Goal: Information Seeking & Learning: Learn about a topic

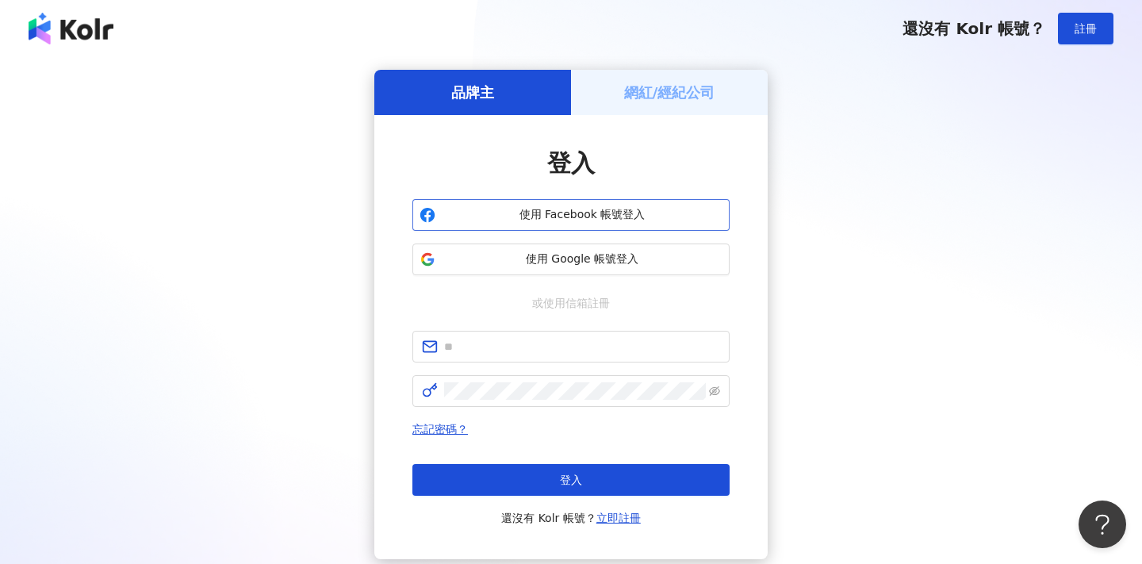
click at [584, 208] on span "使用 Facebook 帳號登入" at bounding box center [582, 215] width 281 height 16
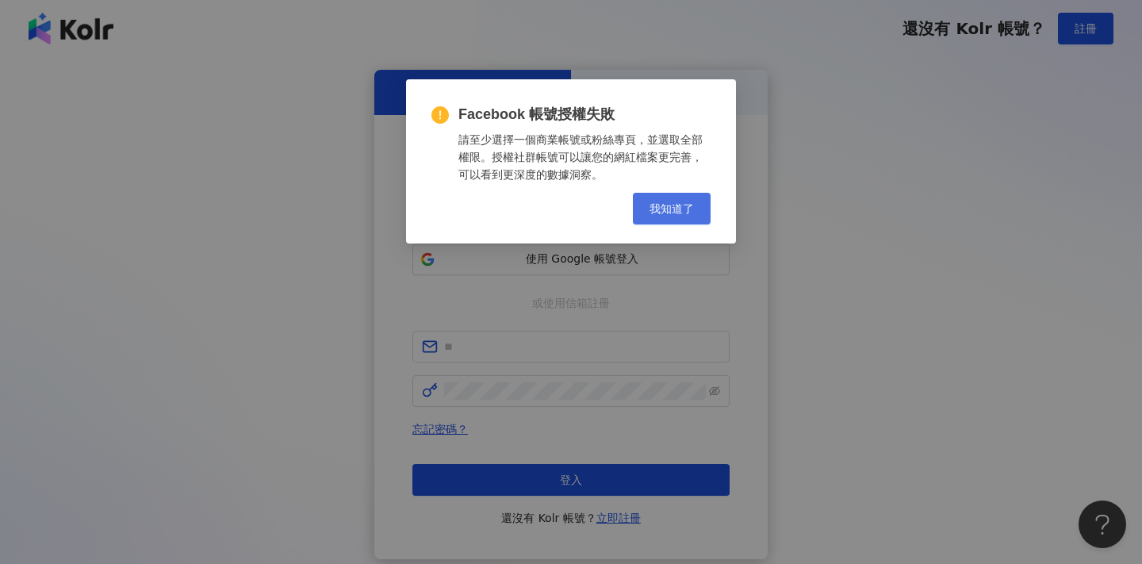
click at [672, 210] on span "我知道了" at bounding box center [671, 208] width 44 height 13
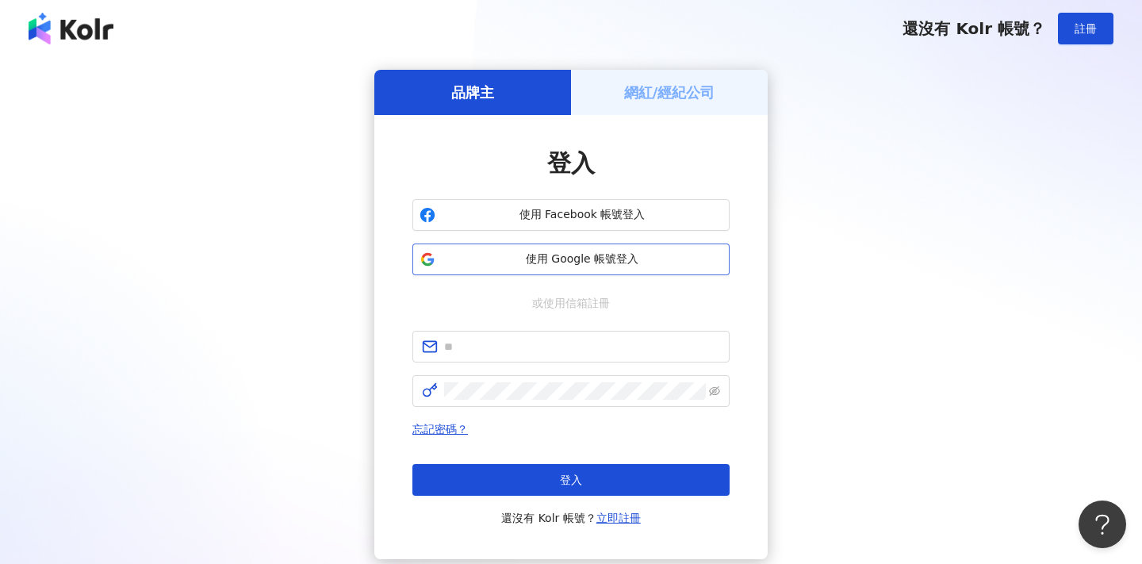
click at [658, 243] on button "使用 Google 帳號登入" at bounding box center [570, 259] width 317 height 32
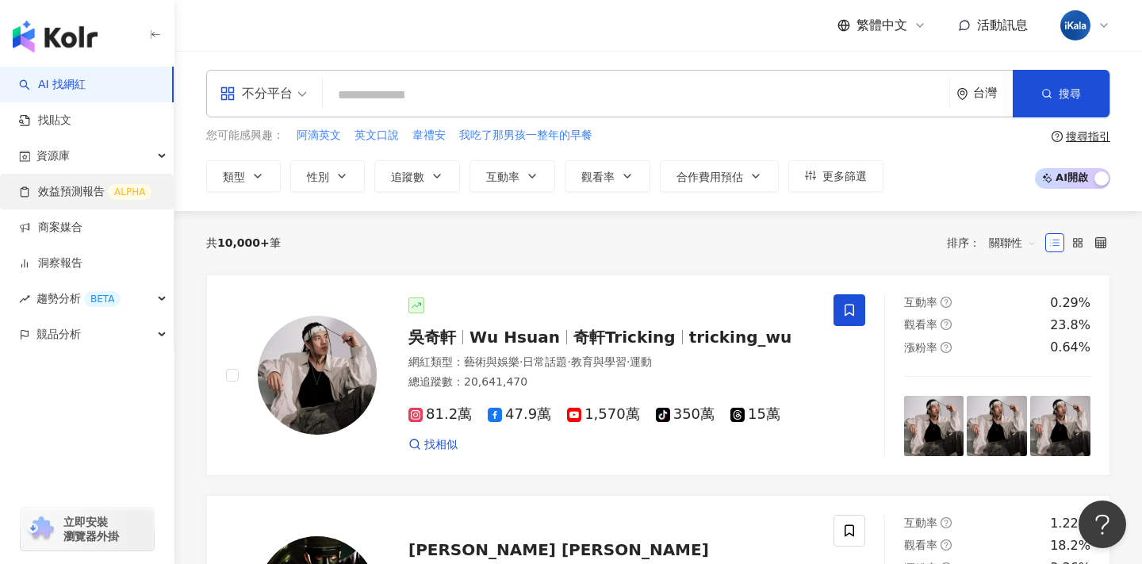
click at [119, 193] on link "效益預測報告 ALPHA" at bounding box center [85, 192] width 132 height 16
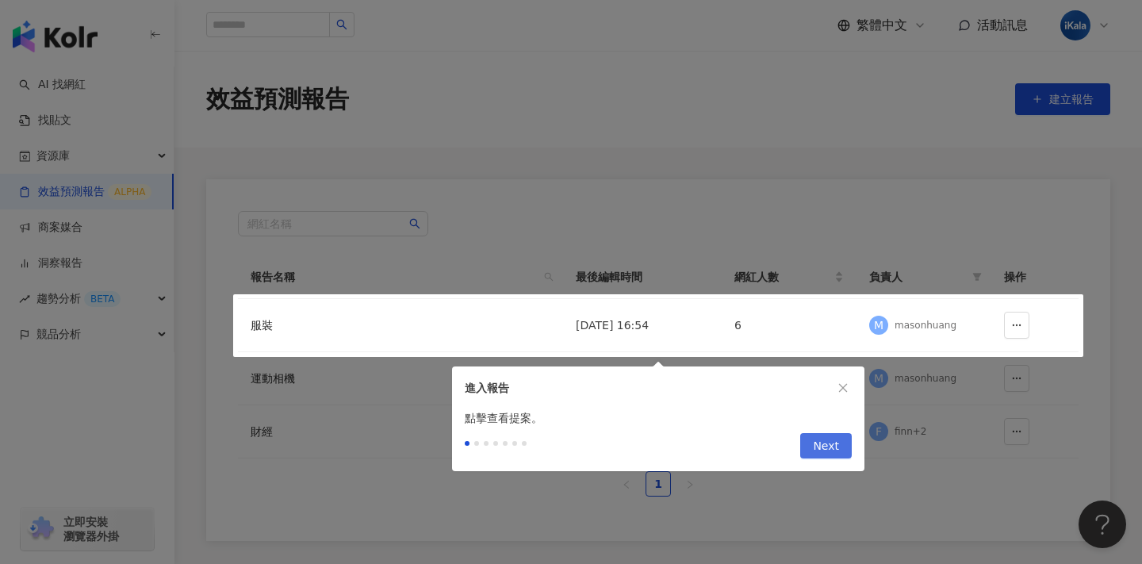
click at [825, 448] on span "Next" at bounding box center [826, 446] width 26 height 25
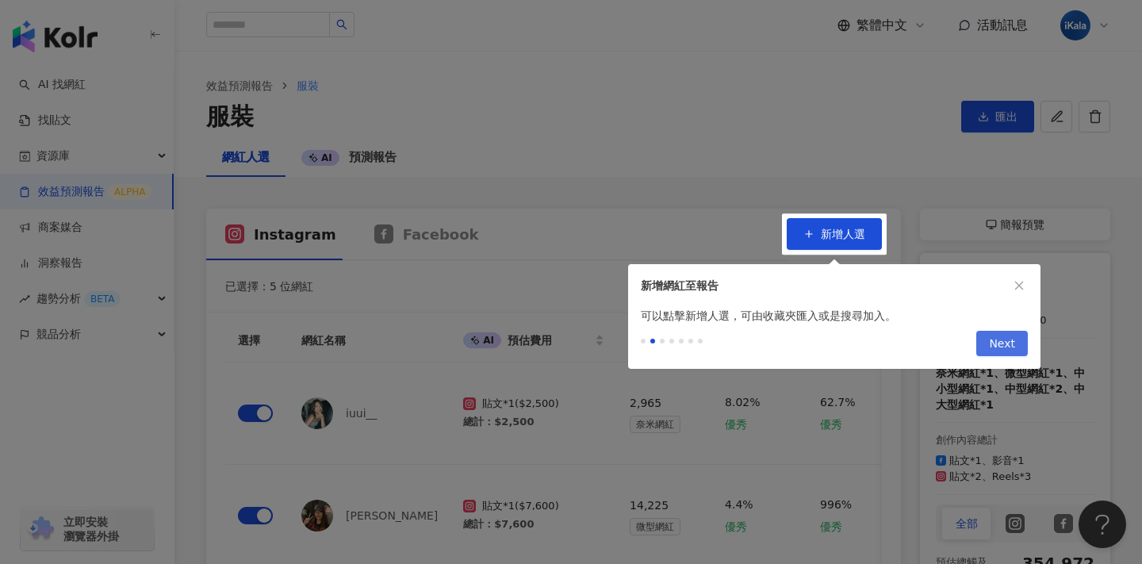
click at [1020, 335] on button "Next" at bounding box center [1002, 343] width 52 height 25
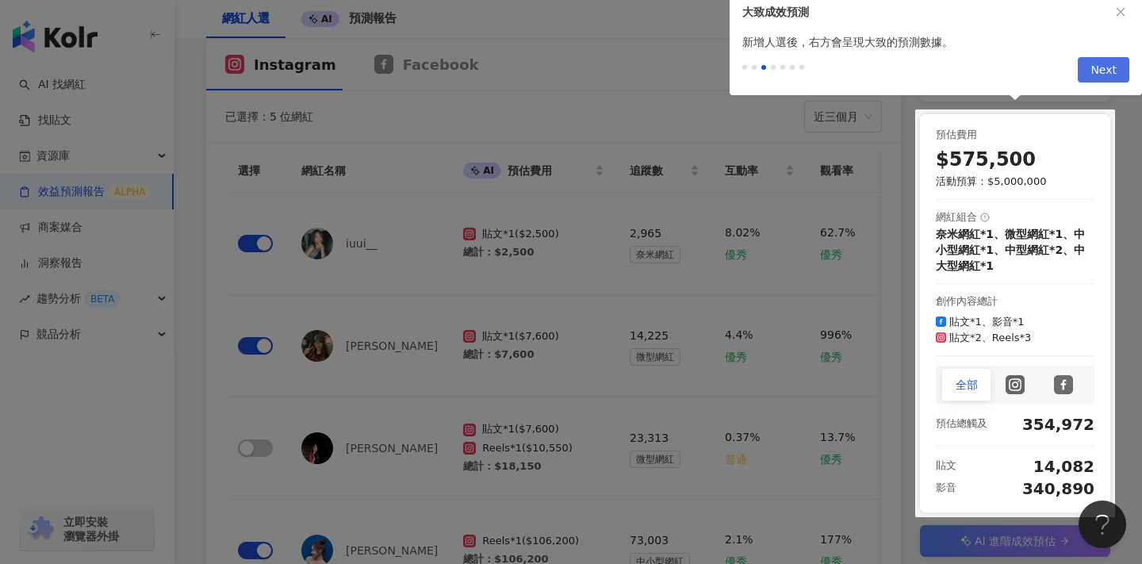
click at [1114, 78] on span "Next" at bounding box center [1103, 70] width 26 height 25
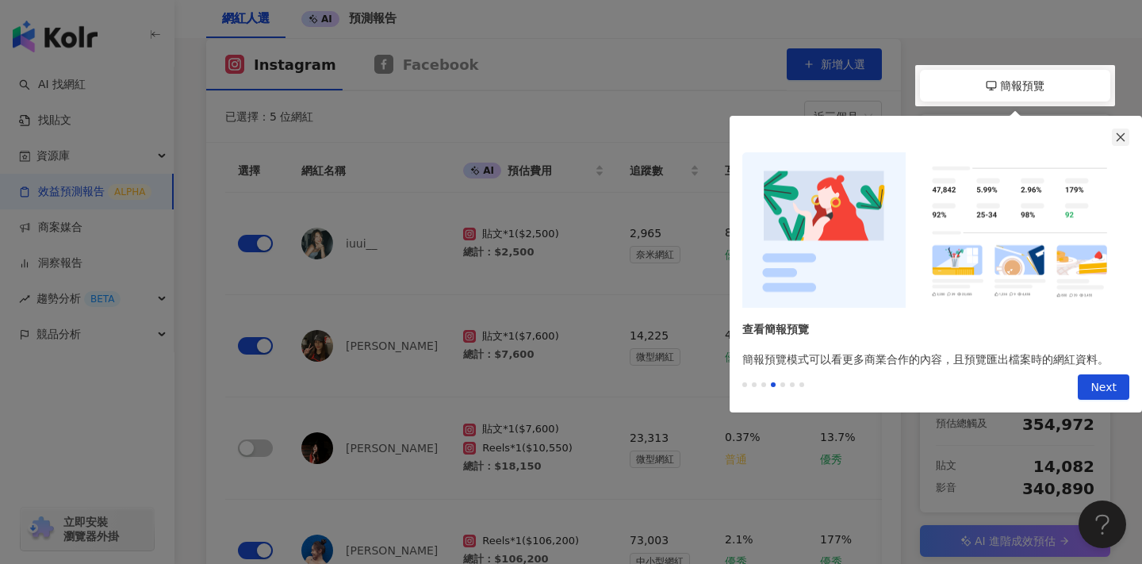
click at [1126, 132] on button "button" at bounding box center [1120, 136] width 17 height 17
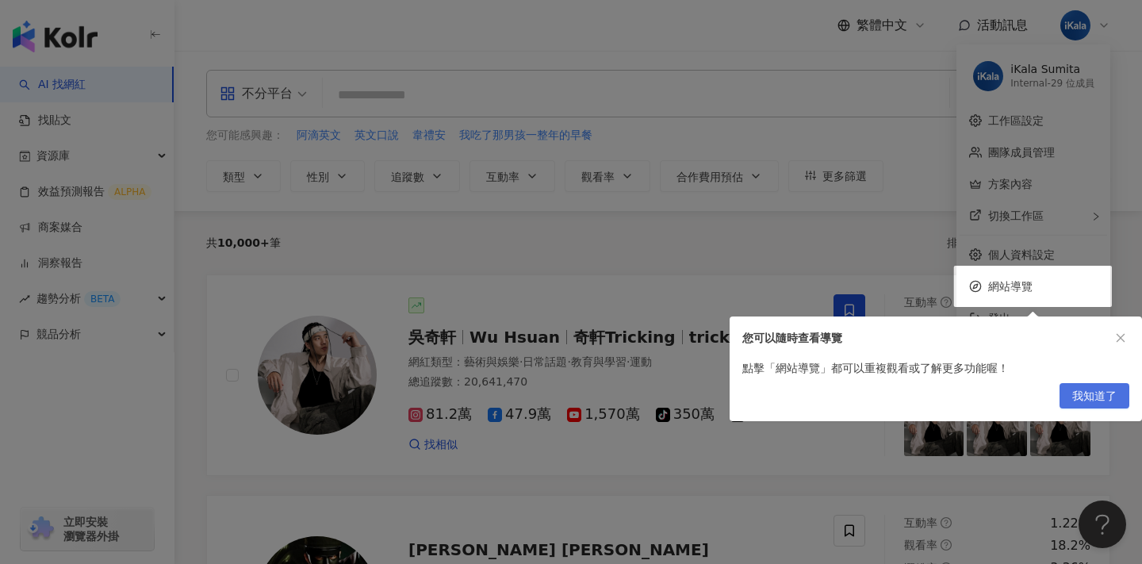
click at [1097, 404] on span "我知道了" at bounding box center [1094, 396] width 44 height 25
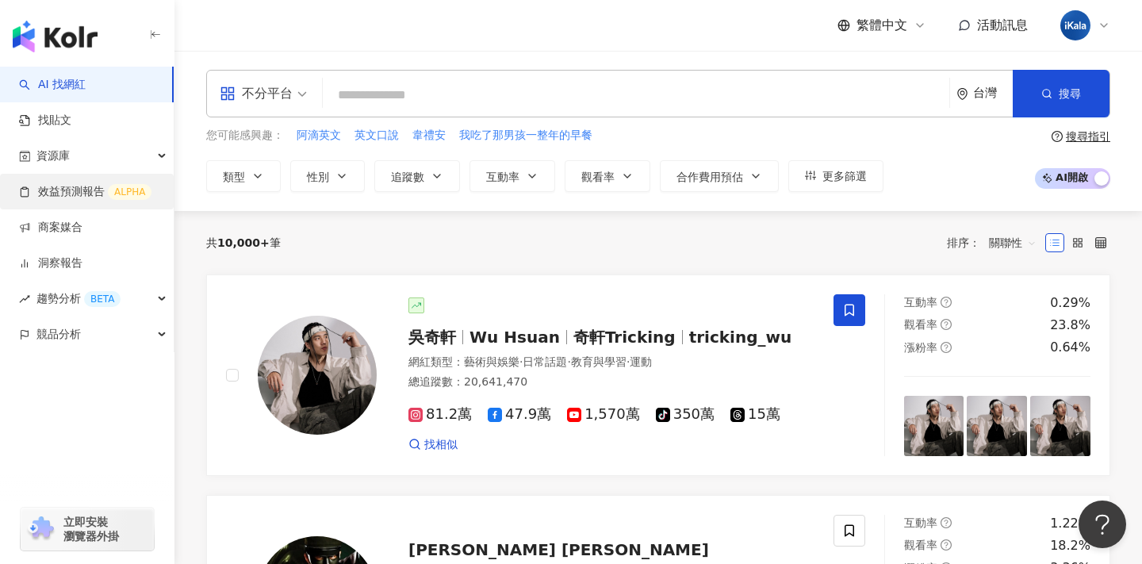
click at [94, 187] on link "效益預測報告 ALPHA" at bounding box center [85, 192] width 132 height 16
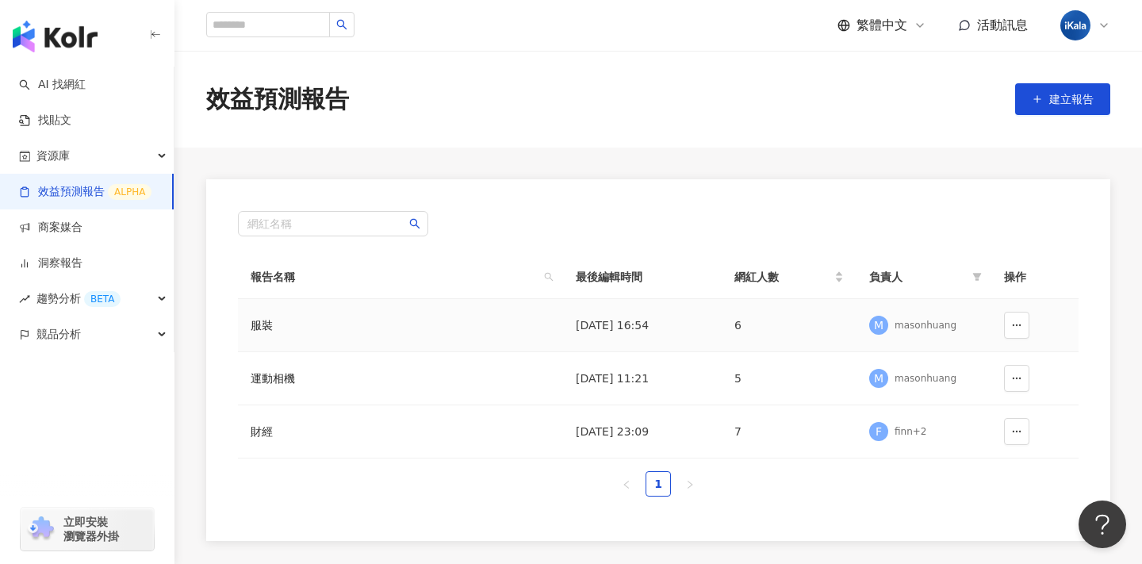
click at [589, 332] on td "2025/7/4 16:54" at bounding box center [642, 325] width 159 height 53
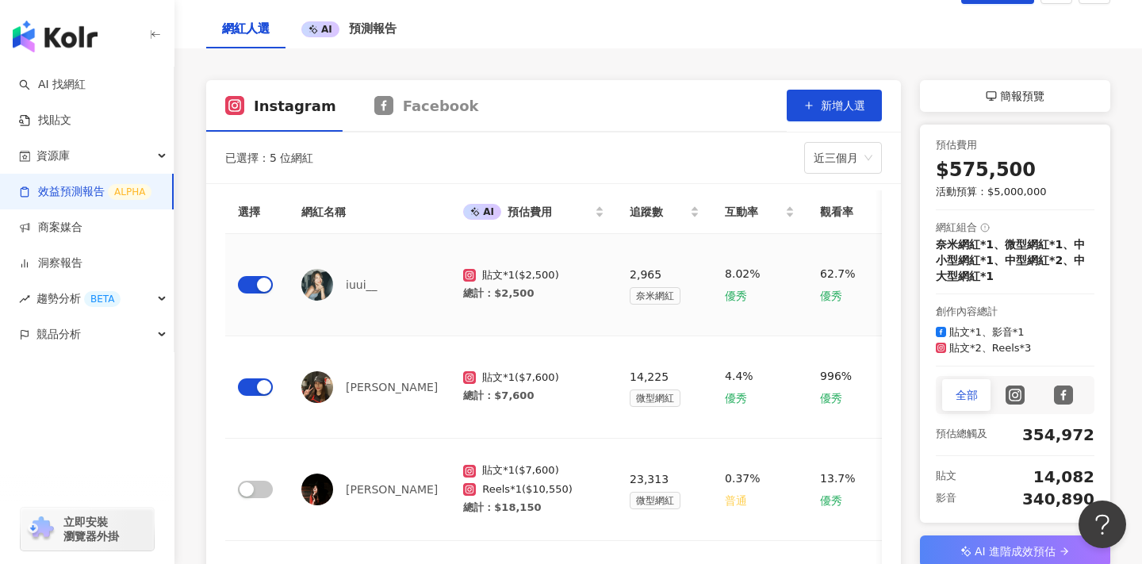
scroll to position [132, 0]
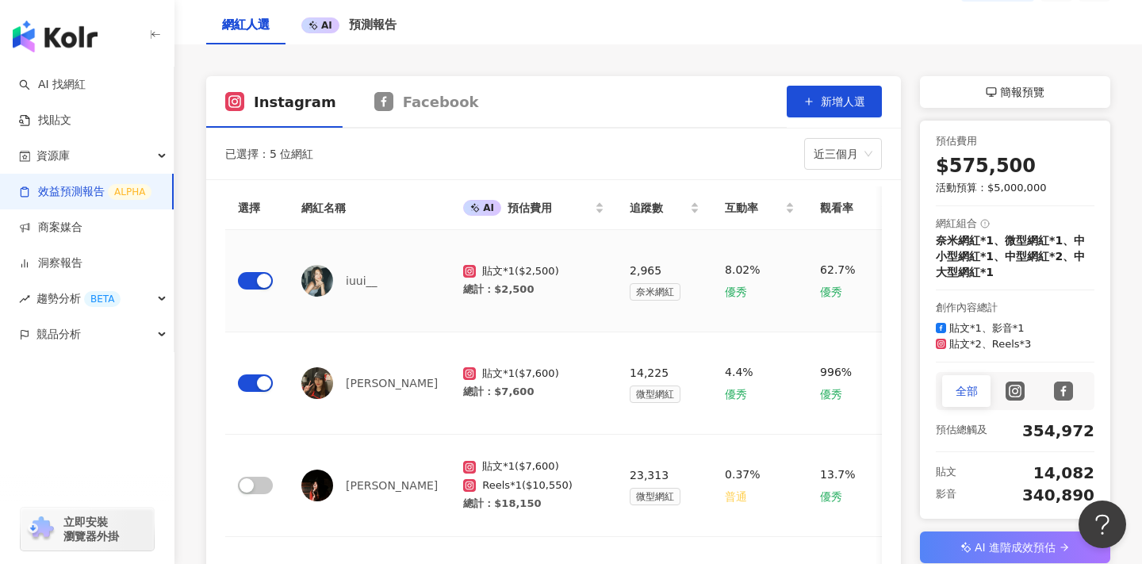
click at [617, 301] on td "2,965 奈米網紅" at bounding box center [664, 281] width 95 height 102
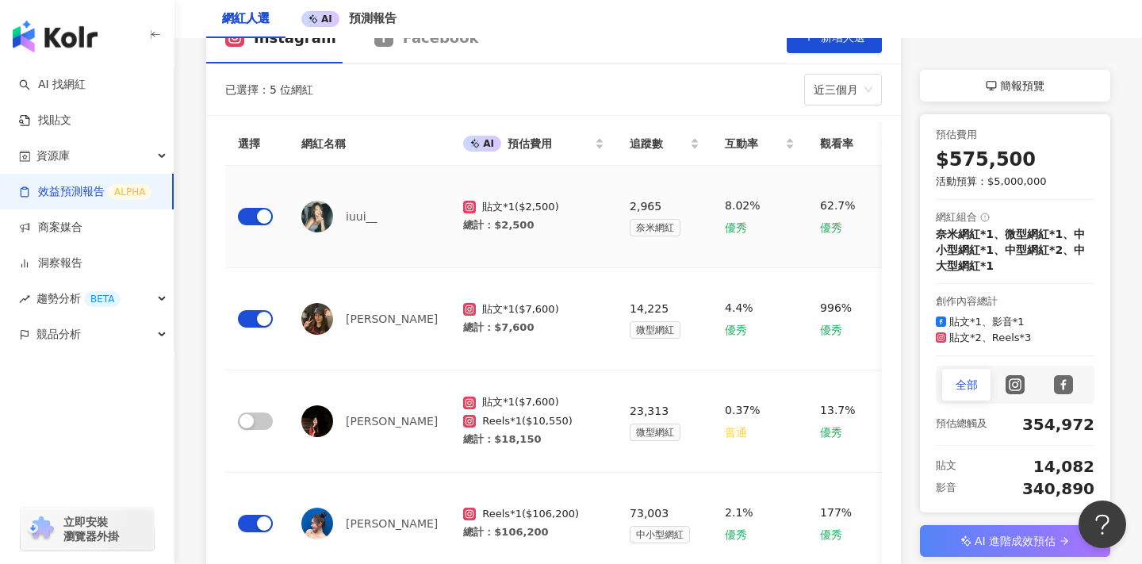
scroll to position [198, 0]
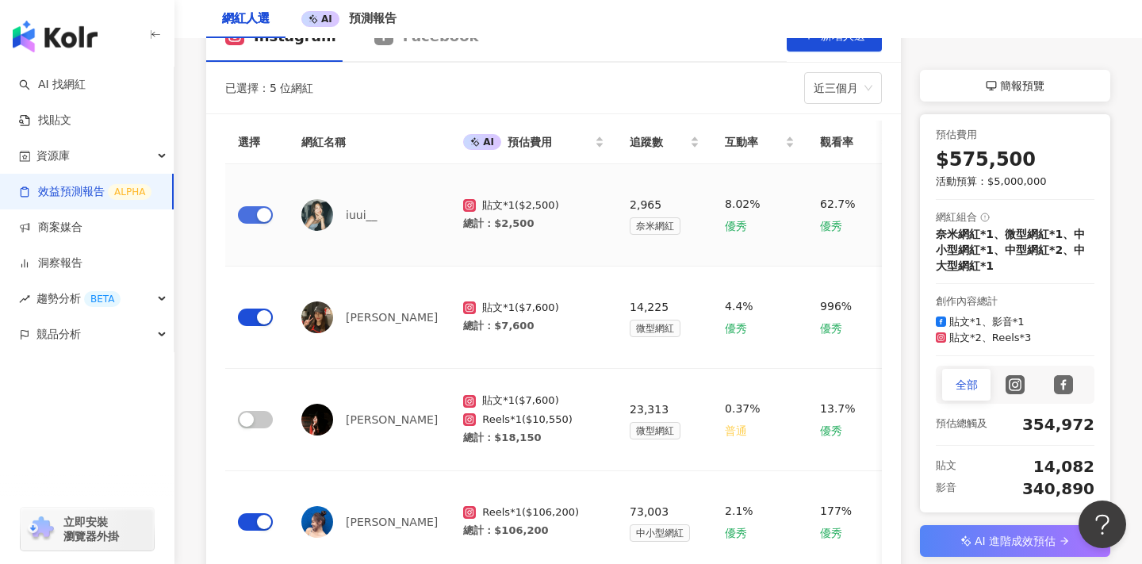
click at [262, 214] on div "button" at bounding box center [264, 215] width 14 height 14
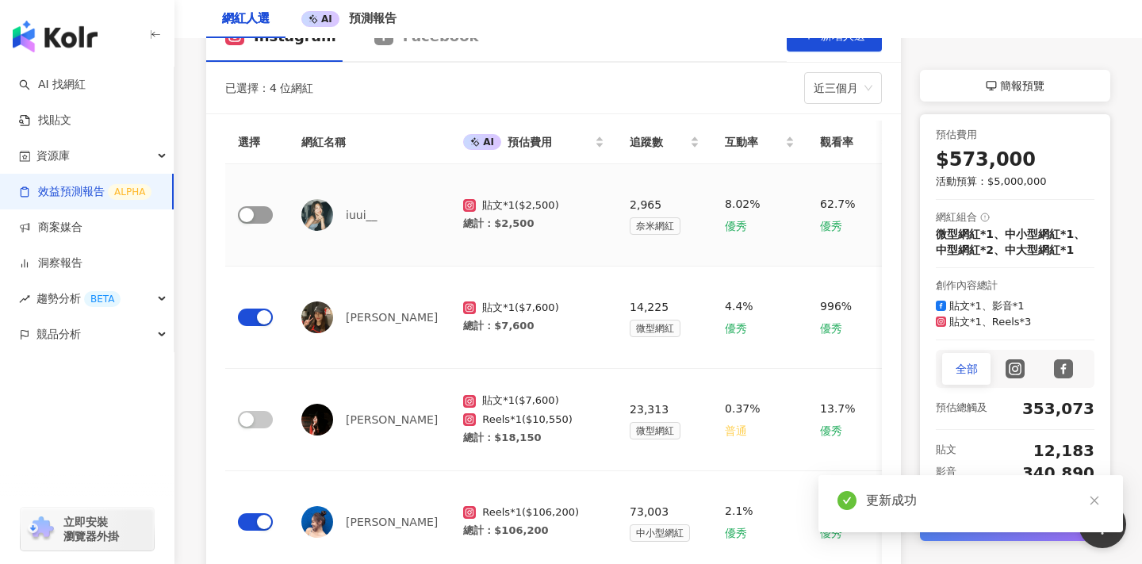
click at [262, 214] on span "button" at bounding box center [255, 214] width 35 height 17
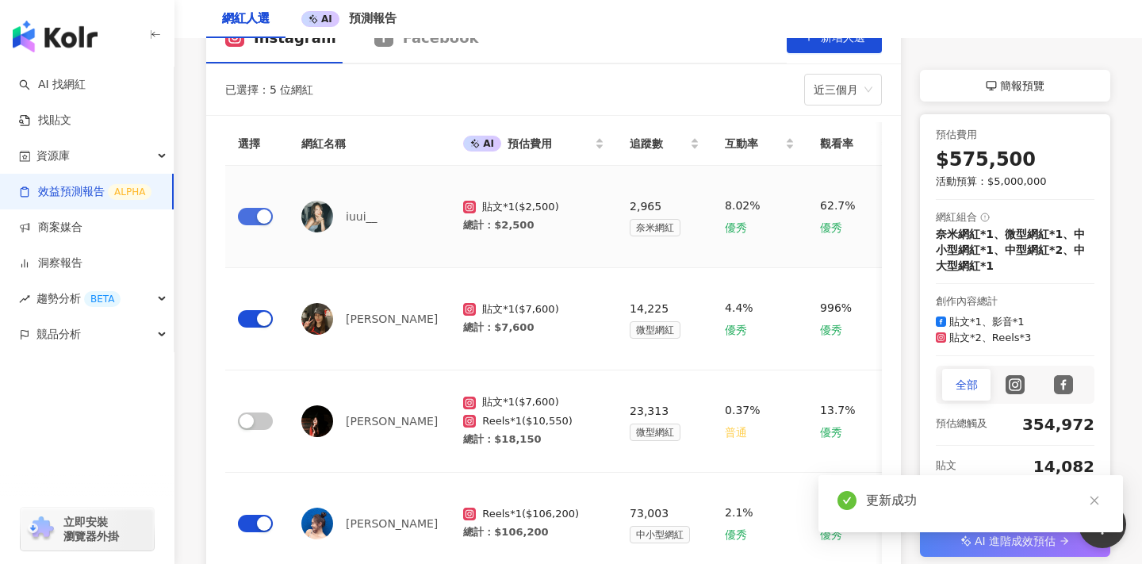
scroll to position [0, 0]
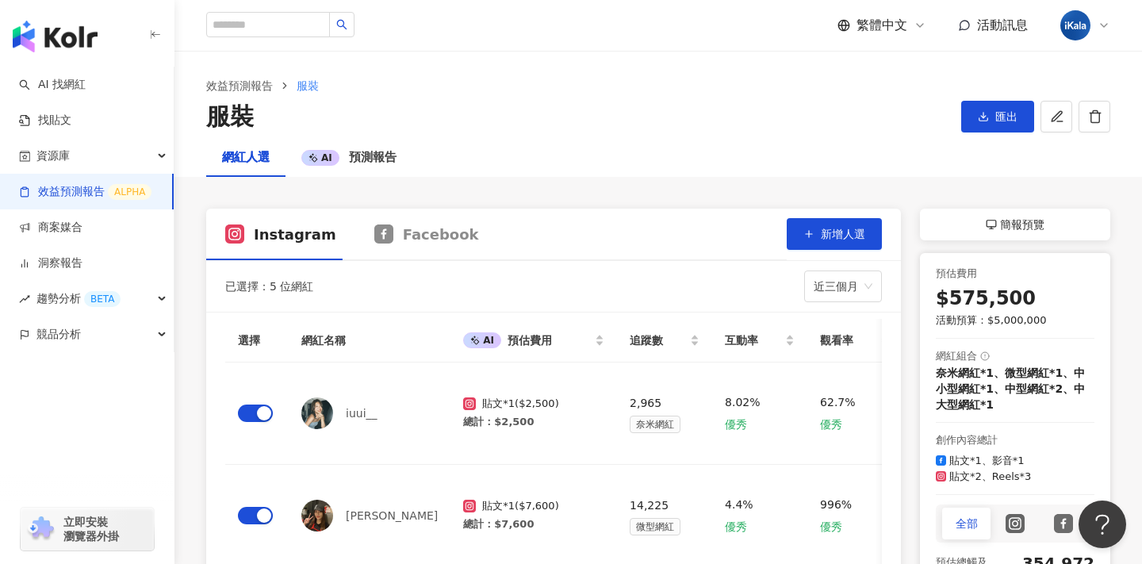
click at [71, 37] on img "button" at bounding box center [55, 37] width 85 height 32
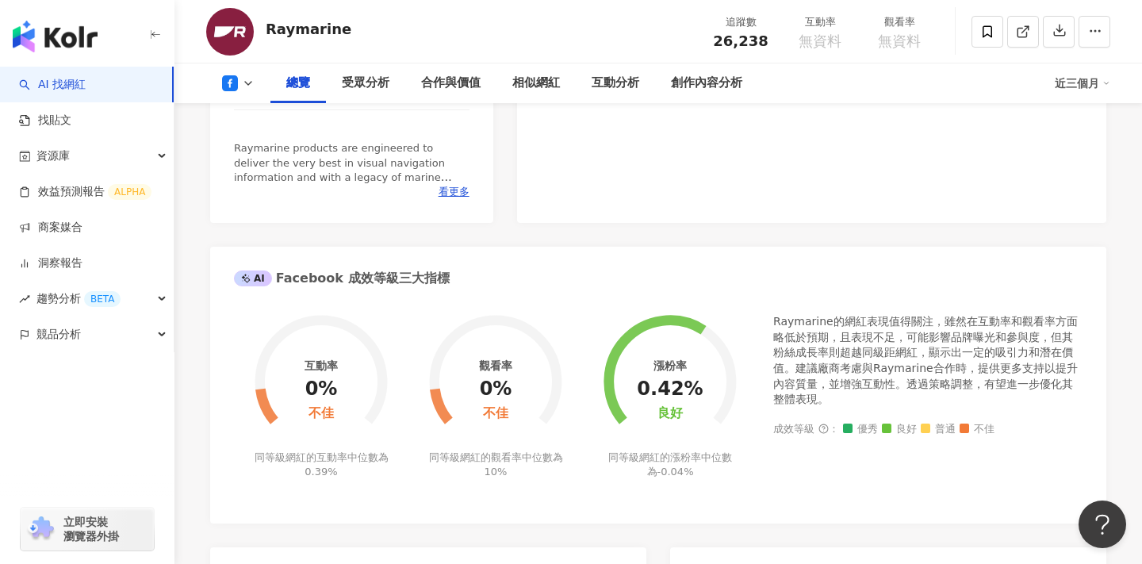
scroll to position [575, 0]
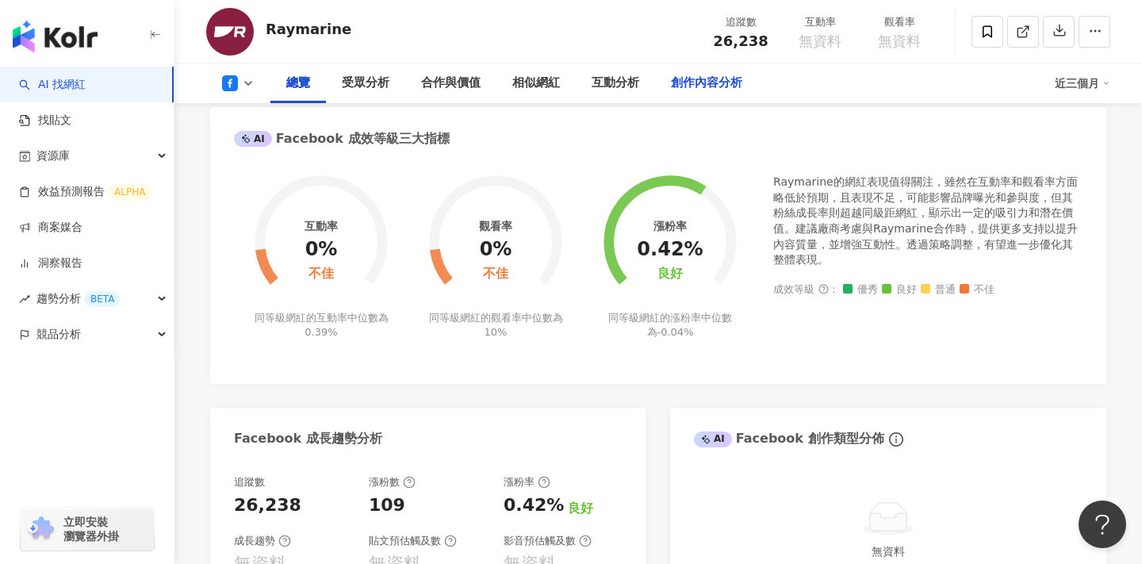
click at [692, 82] on div "創作內容分析" at bounding box center [706, 83] width 71 height 19
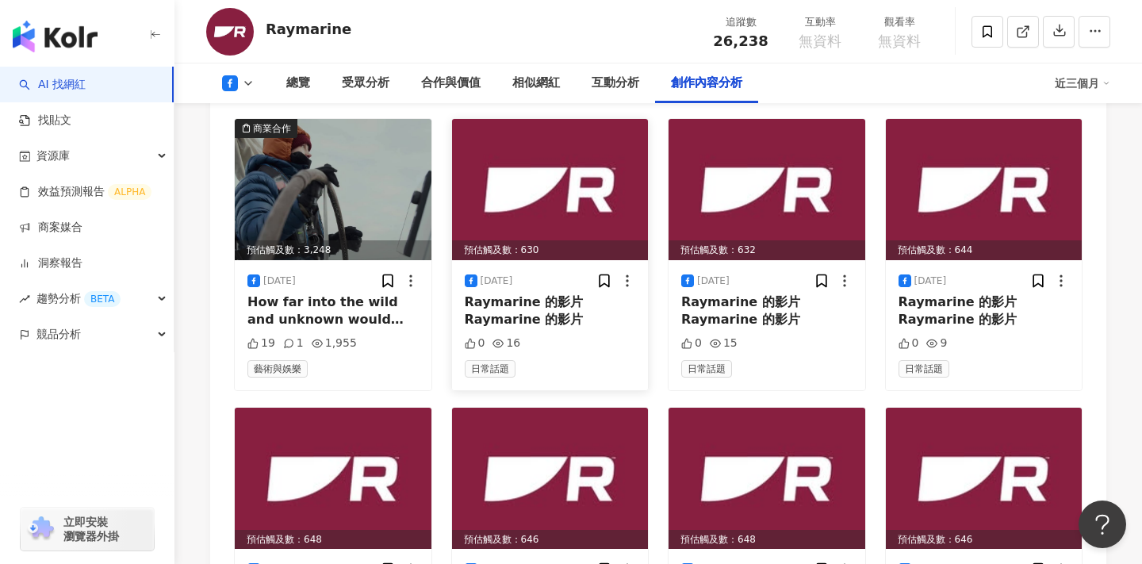
scroll to position [3611, 0]
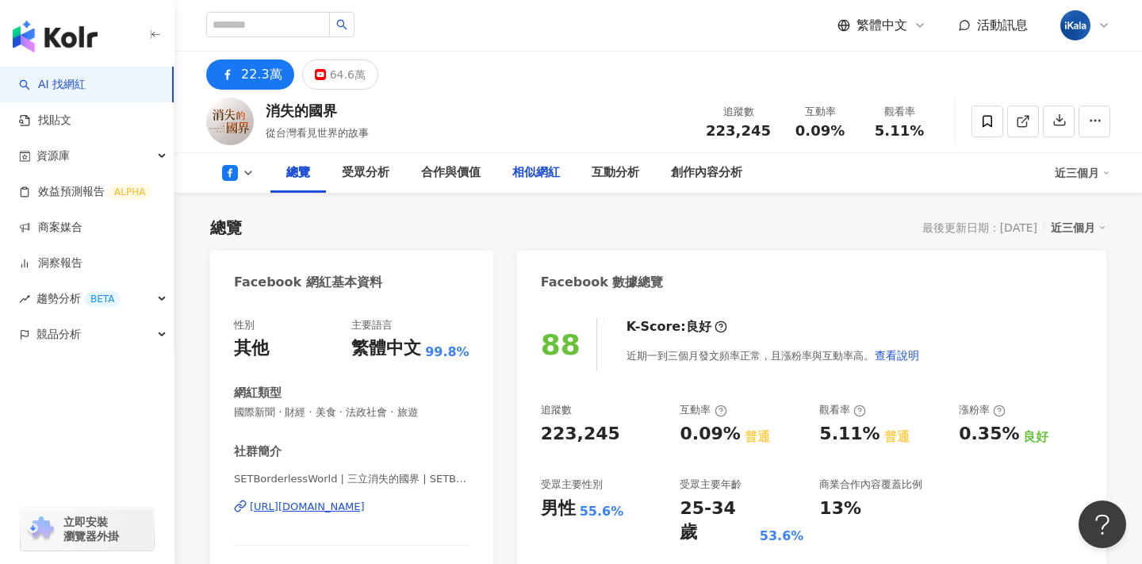
click at [530, 180] on div "相似網紅" at bounding box center [536, 172] width 48 height 19
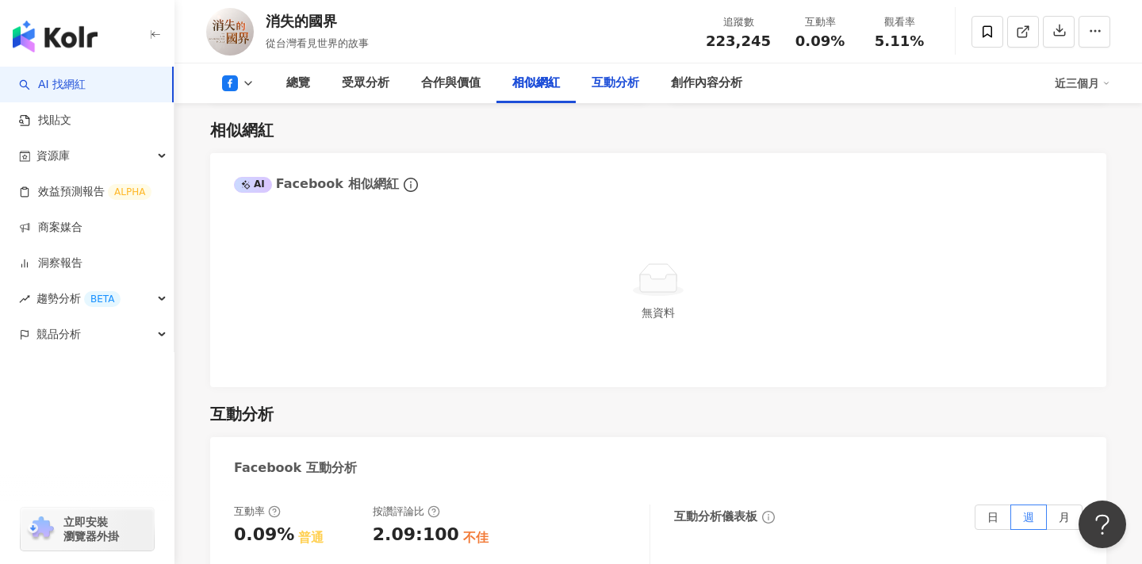
click at [603, 86] on div "互動分析" at bounding box center [616, 83] width 48 height 19
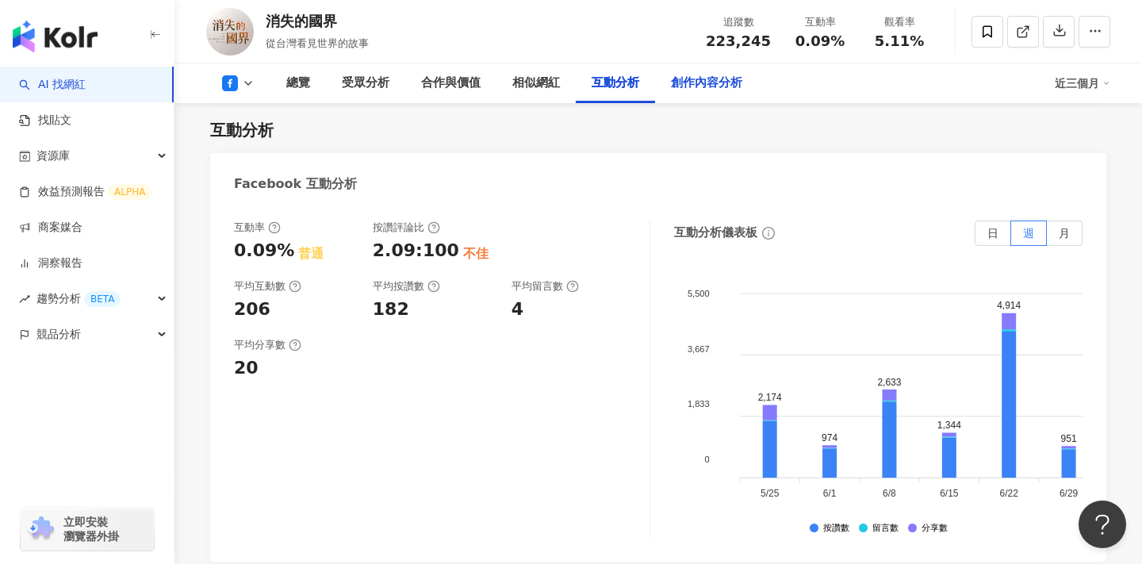
click at [677, 94] on div "創作內容分析" at bounding box center [706, 83] width 103 height 40
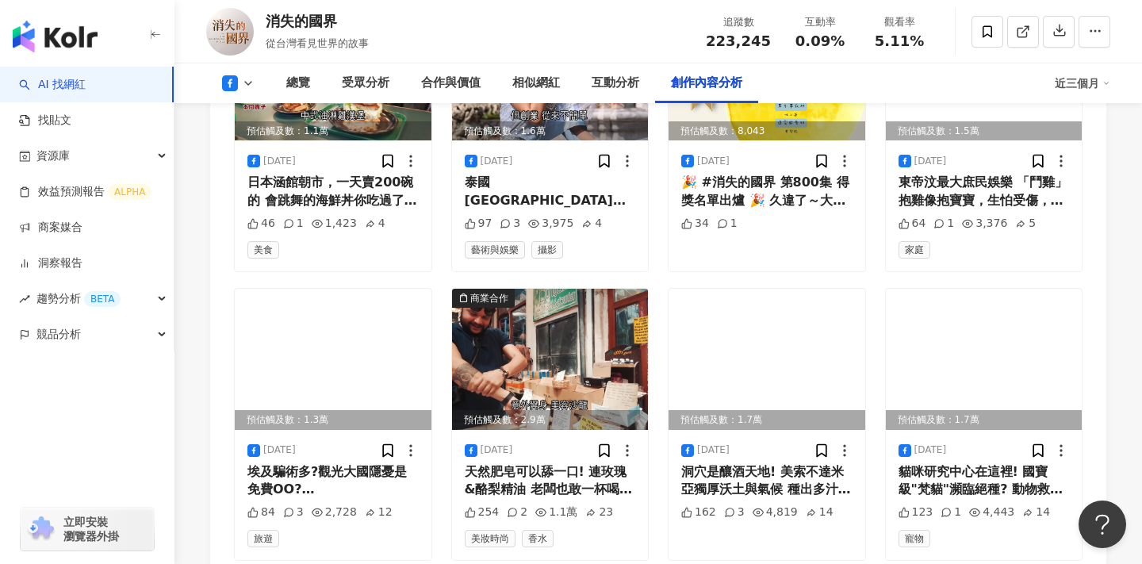
scroll to position [4999, 0]
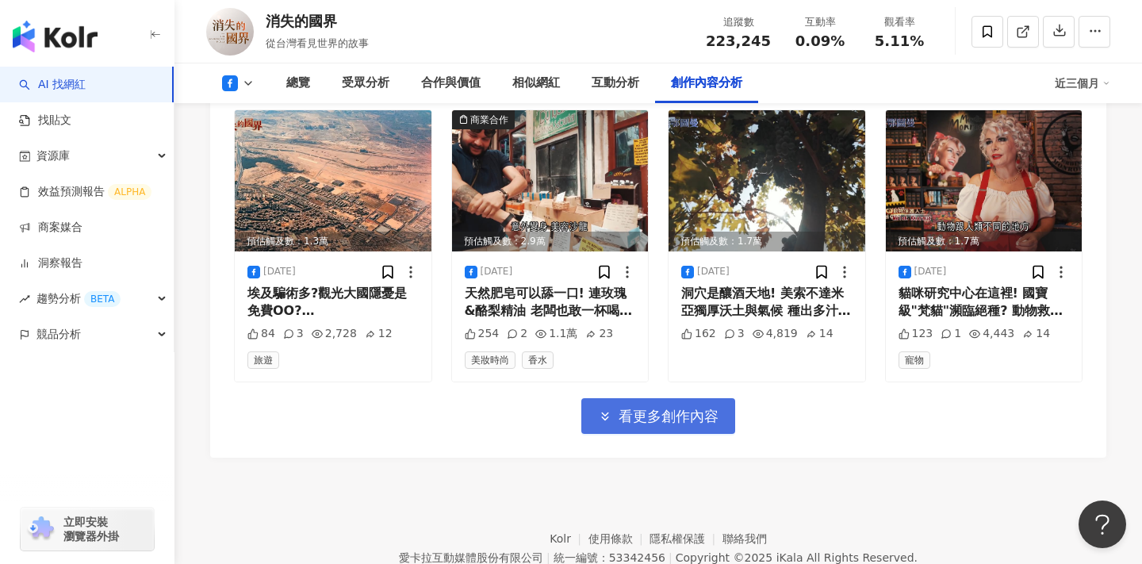
click at [714, 425] on button "看更多創作內容" at bounding box center [658, 416] width 154 height 36
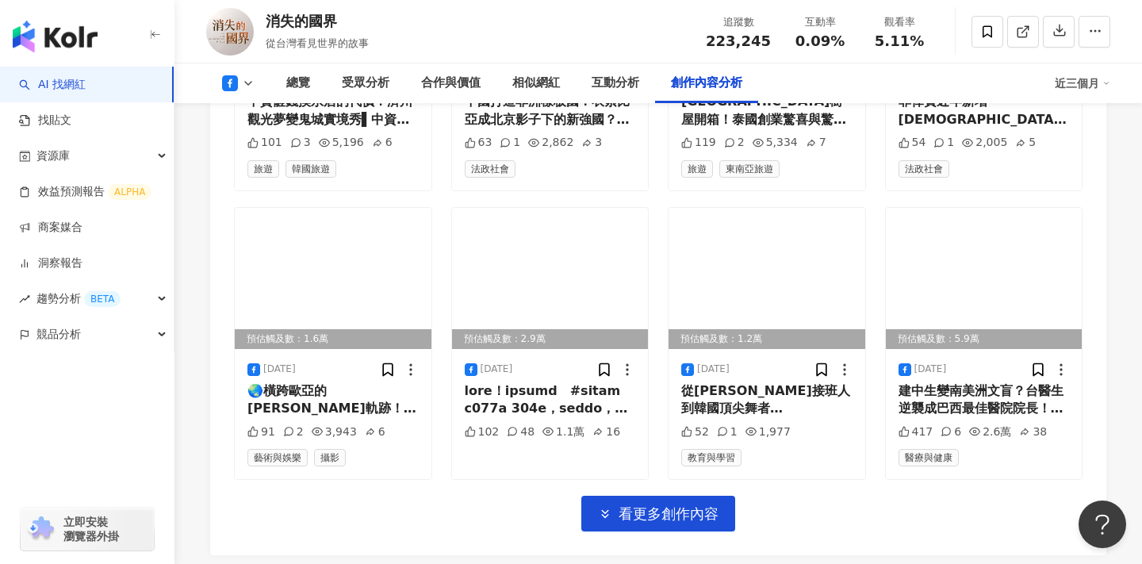
scroll to position [5936, 0]
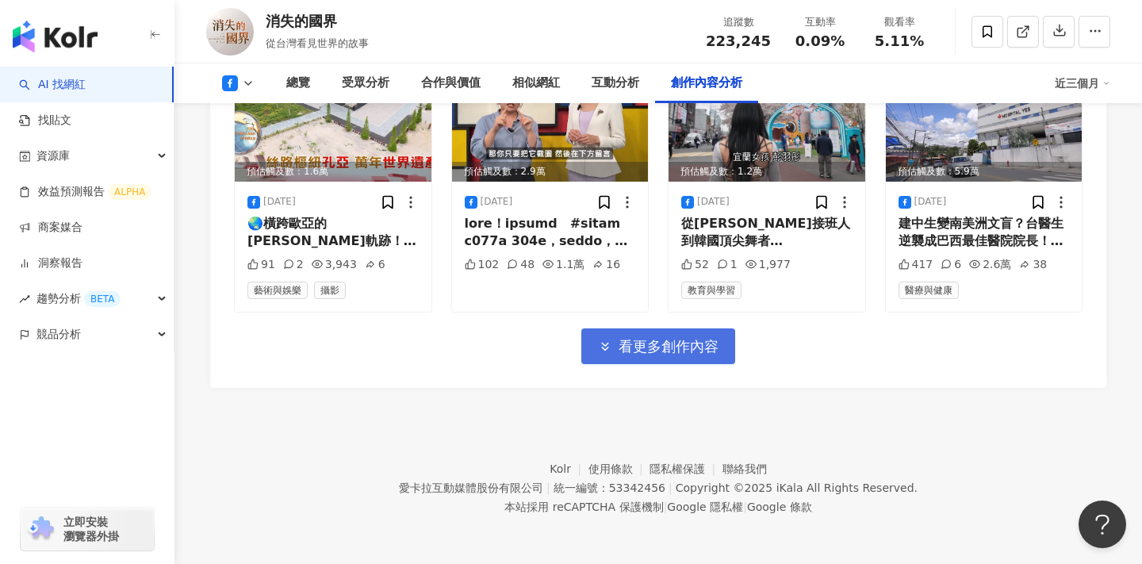
click at [679, 353] on span "看更多創作內容" at bounding box center [668, 346] width 100 height 17
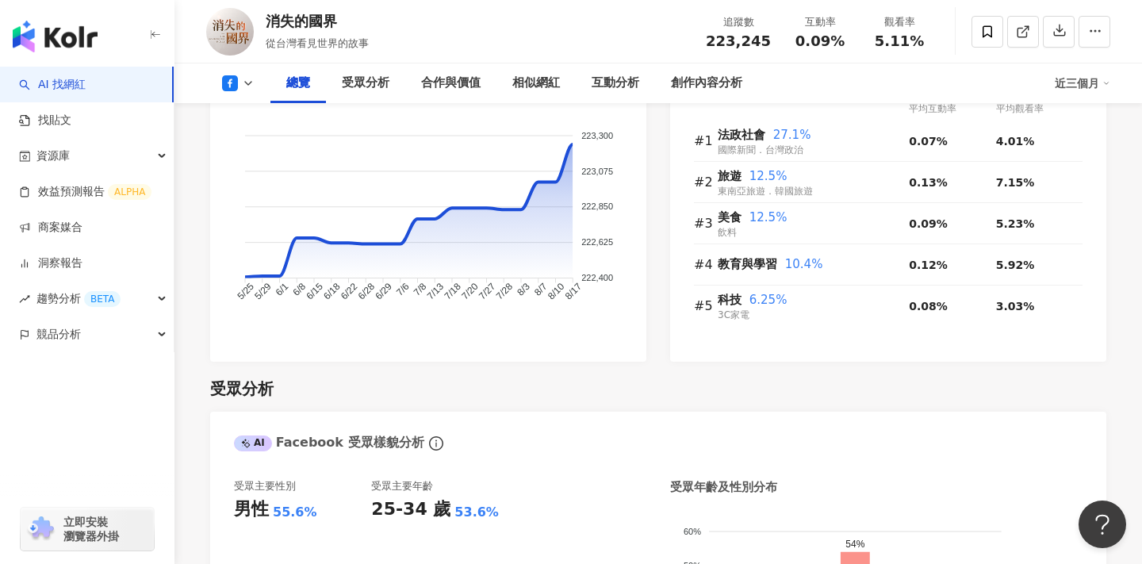
scroll to position [1090, 0]
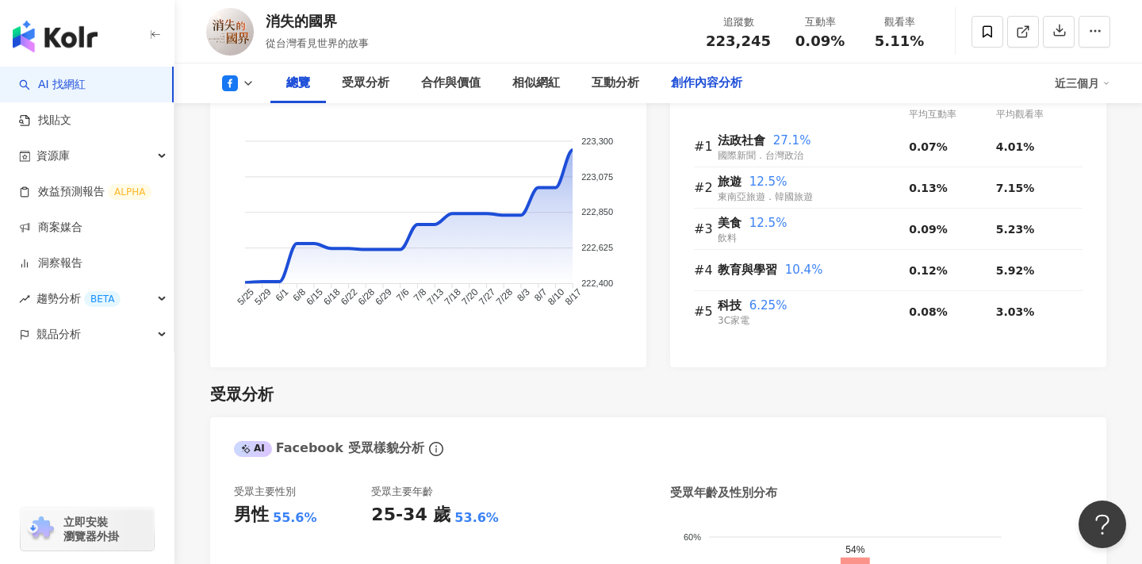
click at [701, 81] on div "創作內容分析" at bounding box center [706, 83] width 71 height 19
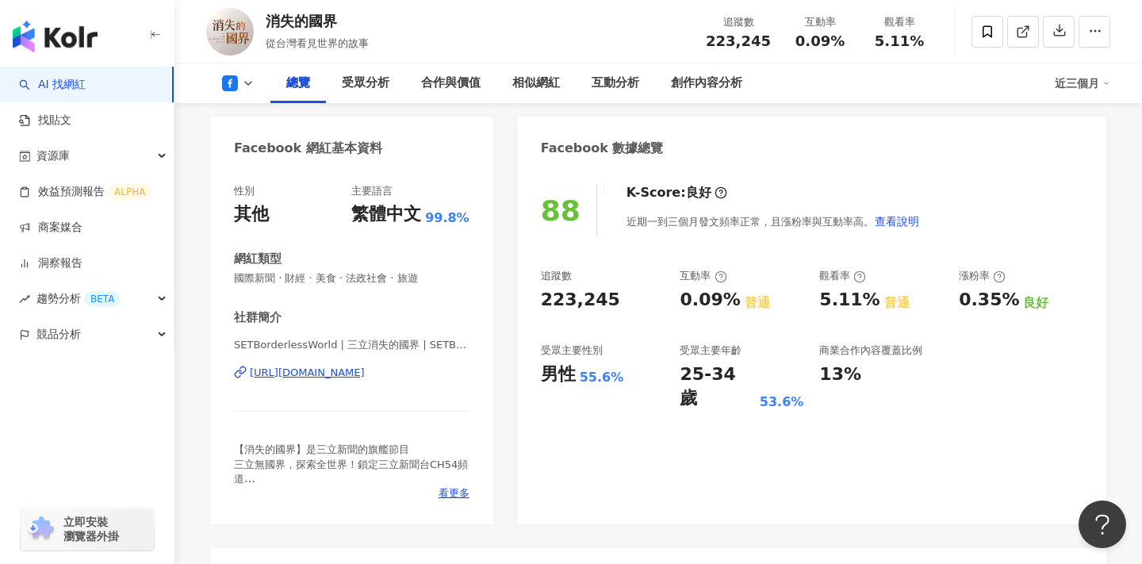
scroll to position [0, 0]
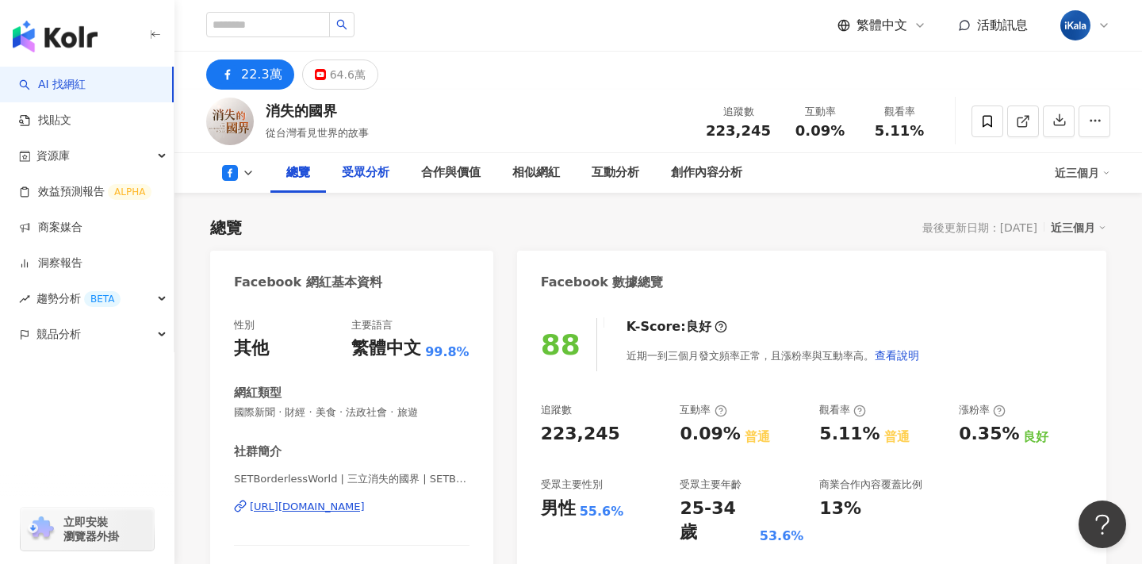
click at [373, 157] on div "受眾分析" at bounding box center [365, 173] width 79 height 40
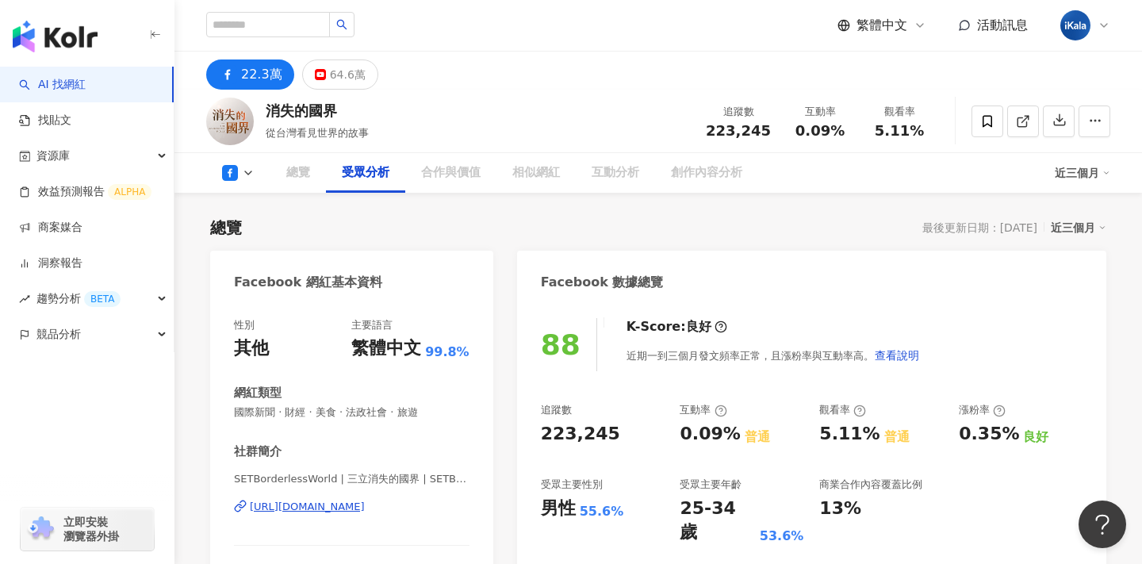
scroll to position [1354, 0]
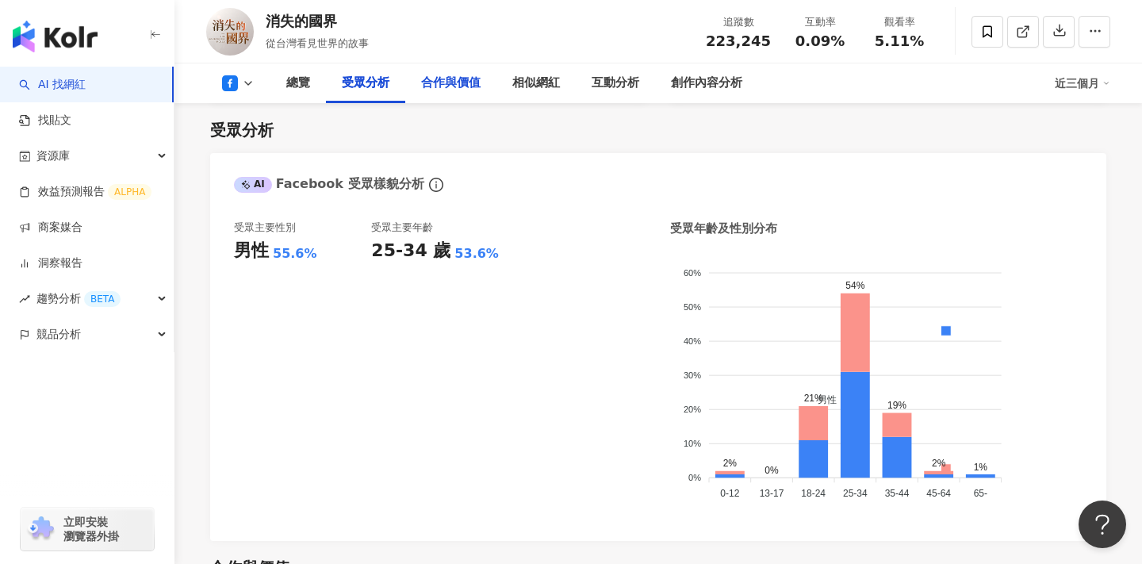
click at [470, 76] on div "合作與價值" at bounding box center [450, 83] width 59 height 19
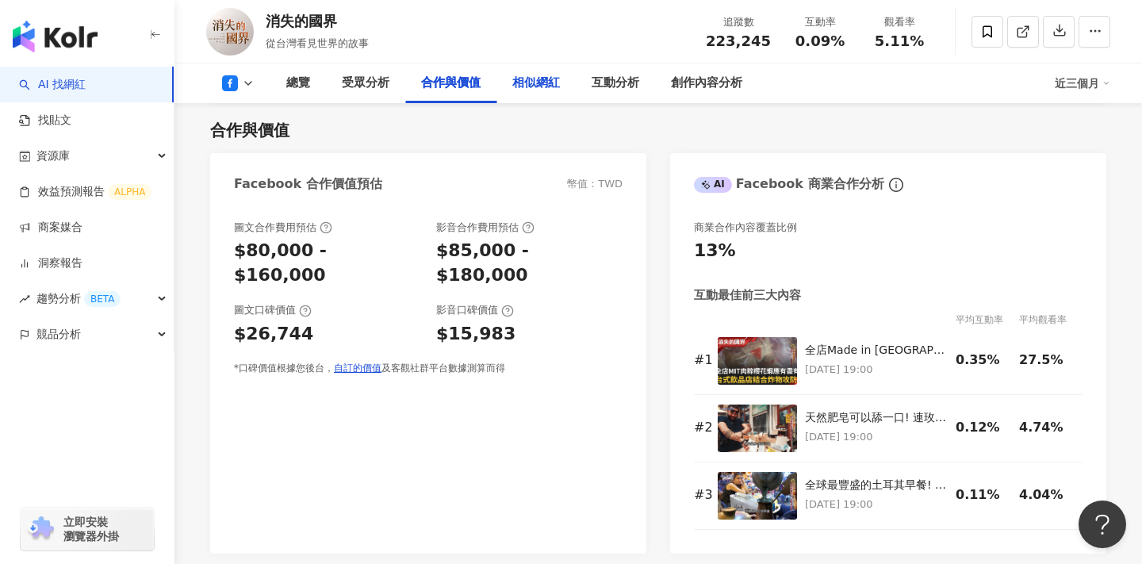
click at [557, 87] on div "相似網紅" at bounding box center [536, 83] width 48 height 19
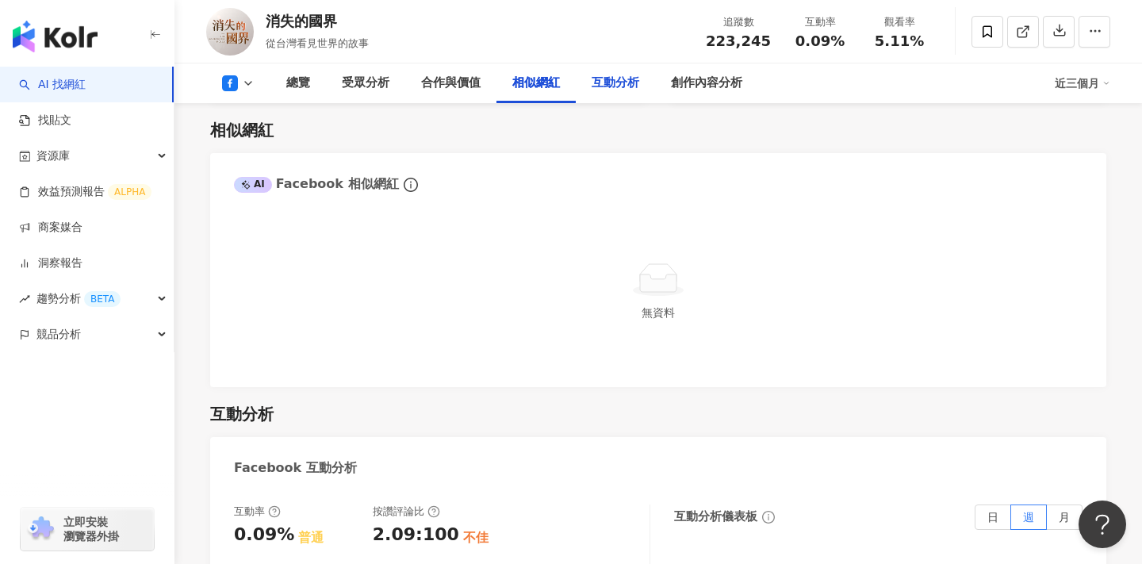
click at [628, 90] on div "互動分析" at bounding box center [616, 83] width 48 height 19
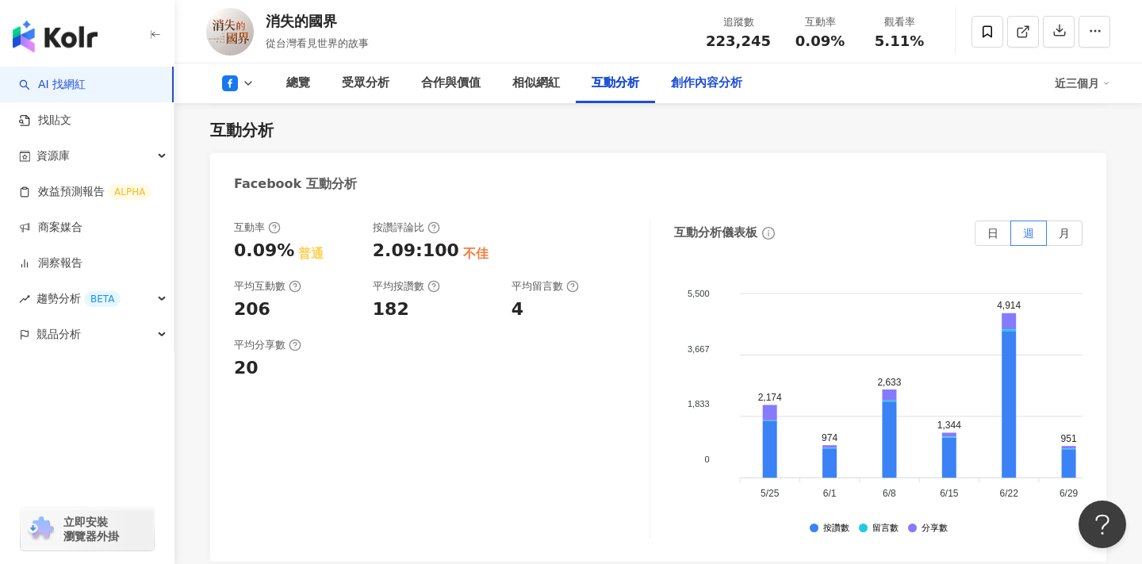
click at [703, 94] on div "創作內容分析" at bounding box center [706, 83] width 103 height 40
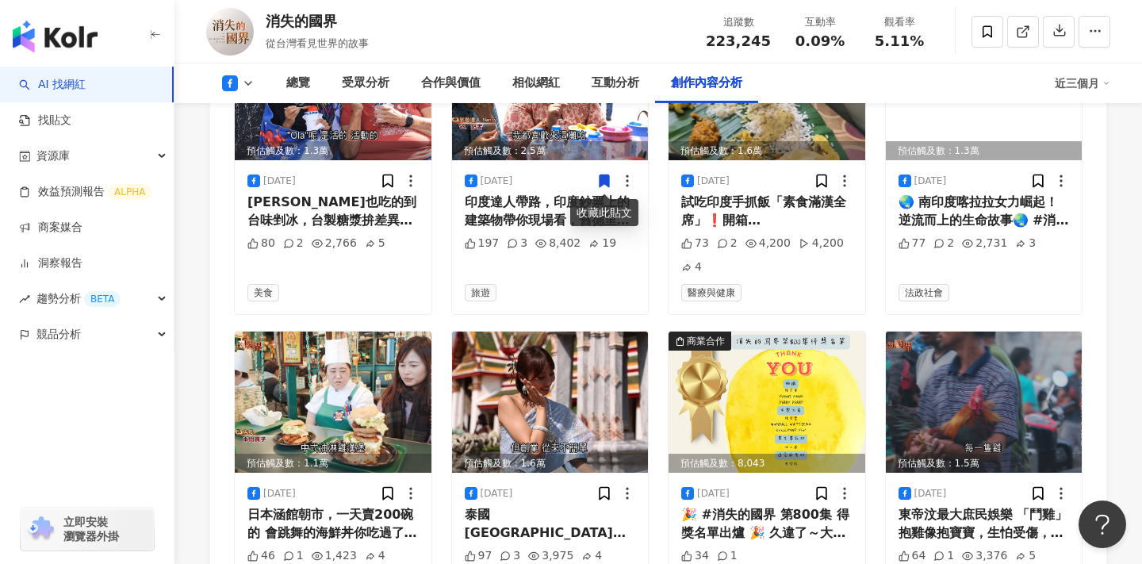
scroll to position [4625, 0]
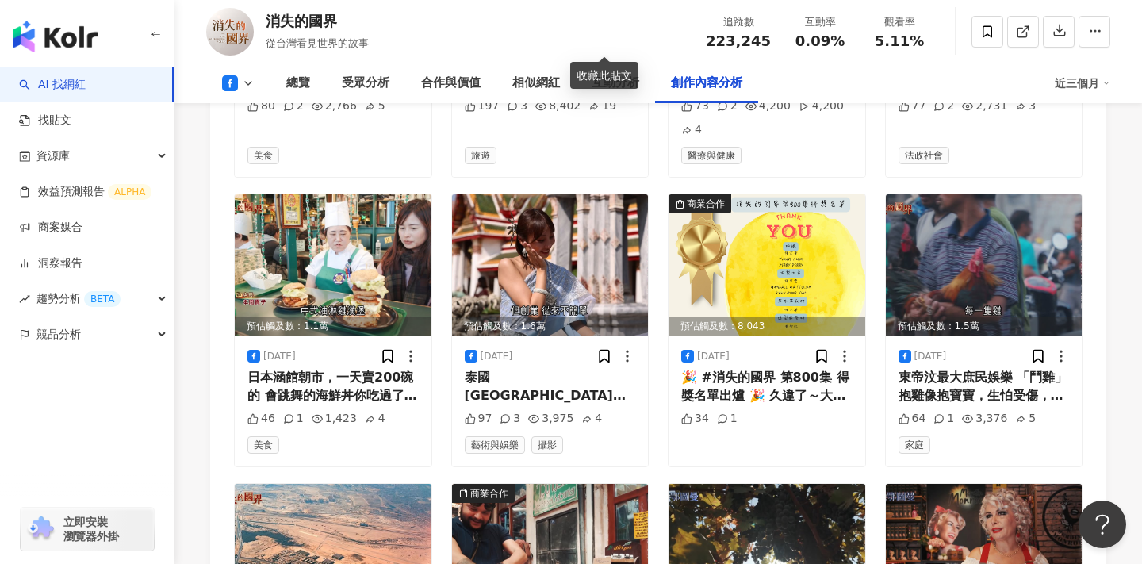
click at [233, 80] on icon at bounding box center [230, 83] width 16 height 16
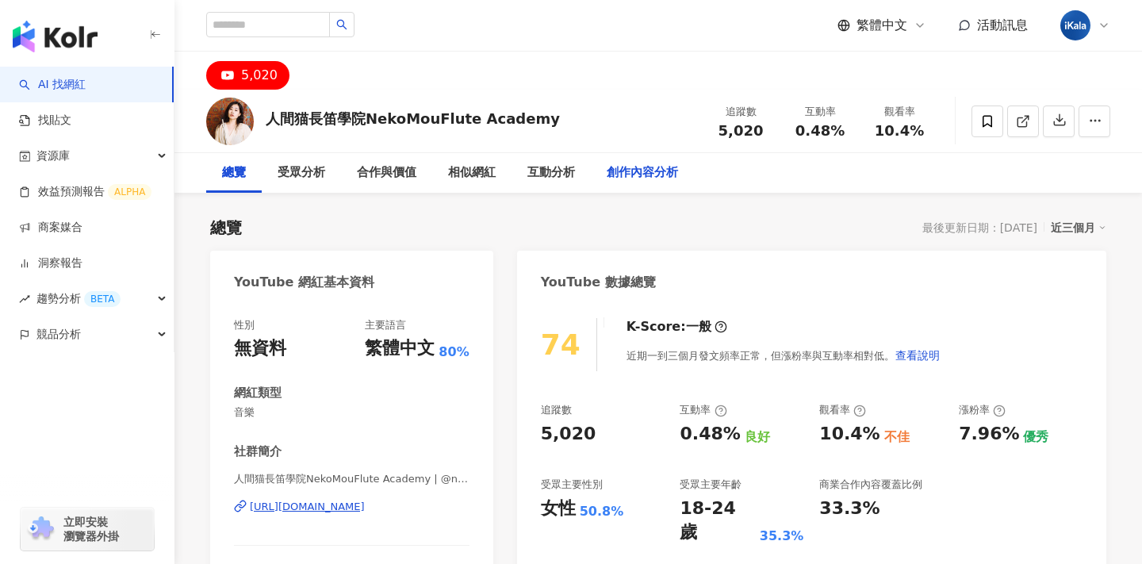
click at [636, 180] on div "創作內容分析" at bounding box center [642, 172] width 71 height 19
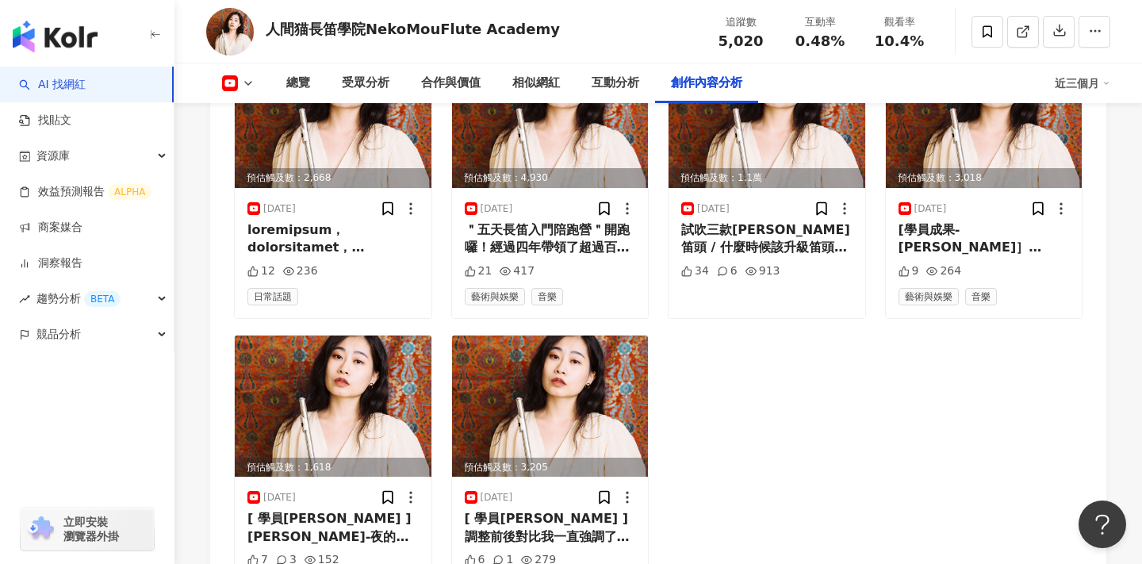
scroll to position [4385, 0]
